Goal: Find specific page/section: Find specific page/section

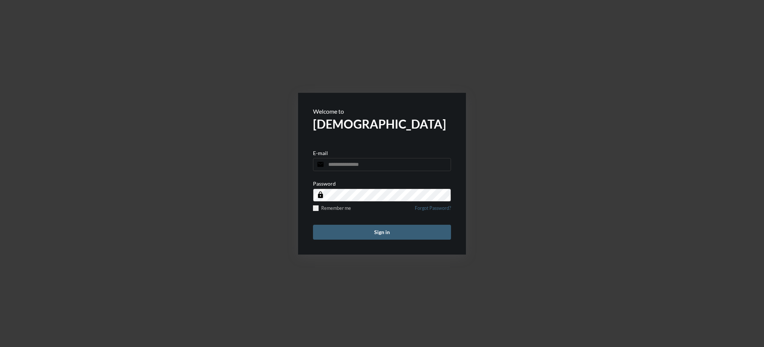
click at [388, 166] on input "email" at bounding box center [382, 164] width 138 height 13
type input "**********"
click at [384, 233] on button "Sign in" at bounding box center [382, 232] width 138 height 15
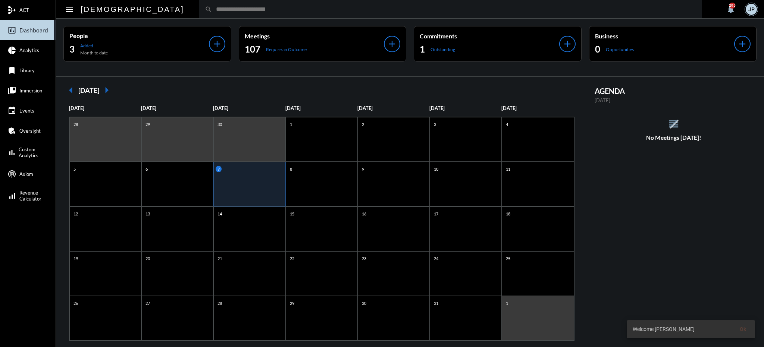
click at [212, 9] on input "text" at bounding box center [454, 9] width 484 height 6
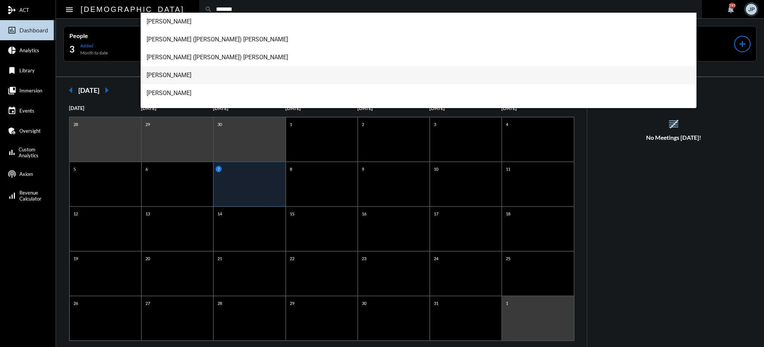
type input "*******"
click at [169, 74] on span "[PERSON_NAME]" at bounding box center [419, 75] width 544 height 18
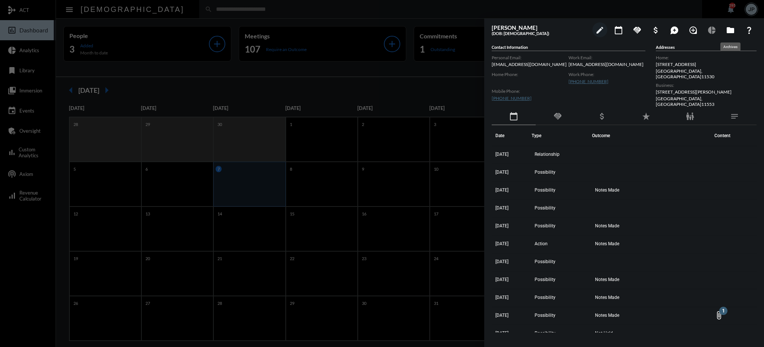
click at [727, 31] on mat-icon "folder" at bounding box center [730, 30] width 9 height 9
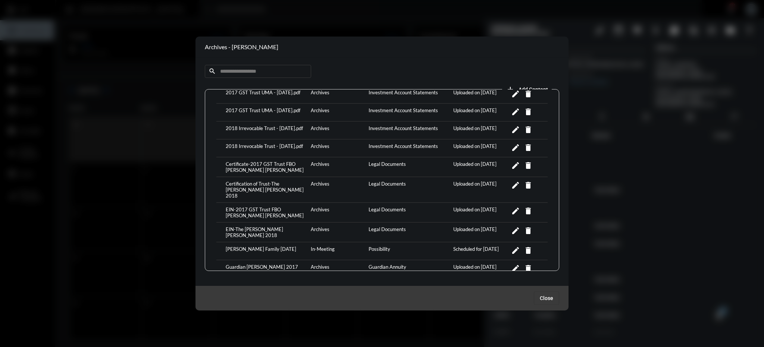
scroll to position [122, 0]
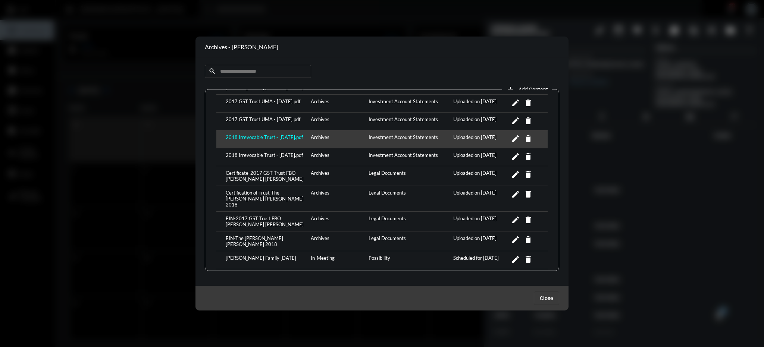
click at [244, 135] on div "2018 Irrevocable Trust - [DATE].pdf" at bounding box center [266, 139] width 85 height 10
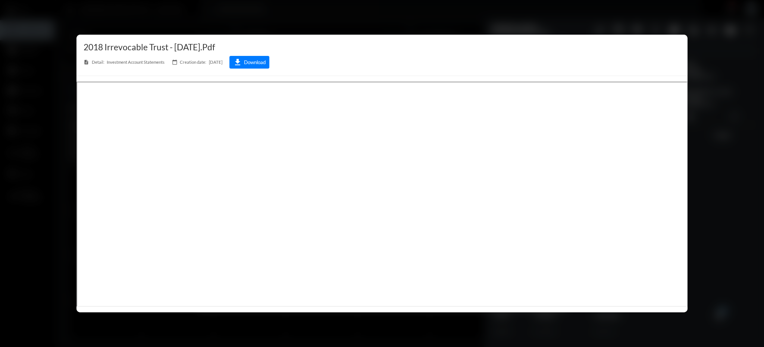
click at [398, 22] on div at bounding box center [382, 173] width 764 height 347
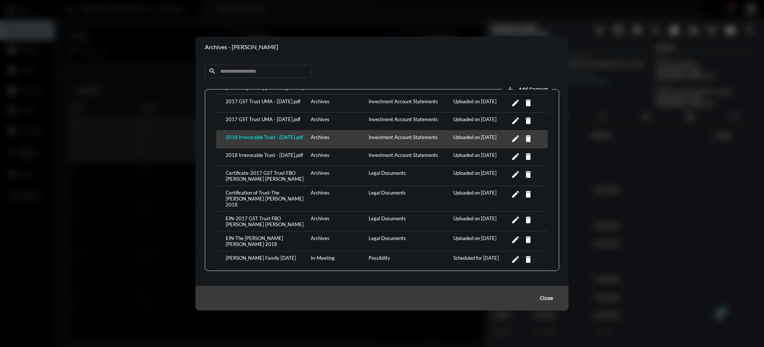
click at [245, 138] on div "2018 Irrevocable Trust - [DATE].pdf" at bounding box center [266, 139] width 85 height 10
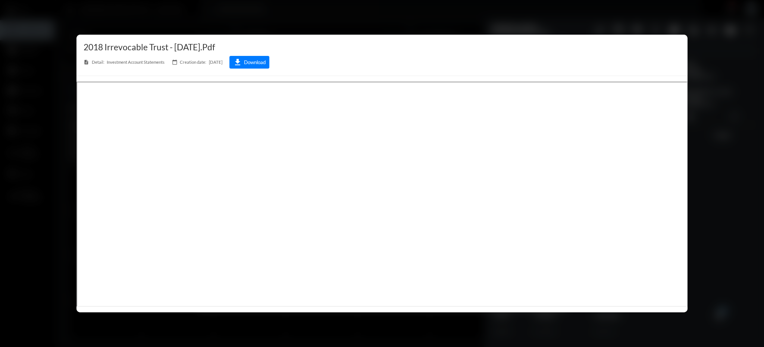
click at [400, 15] on div at bounding box center [382, 173] width 764 height 347
